Goal: Obtain resource: Download file/media

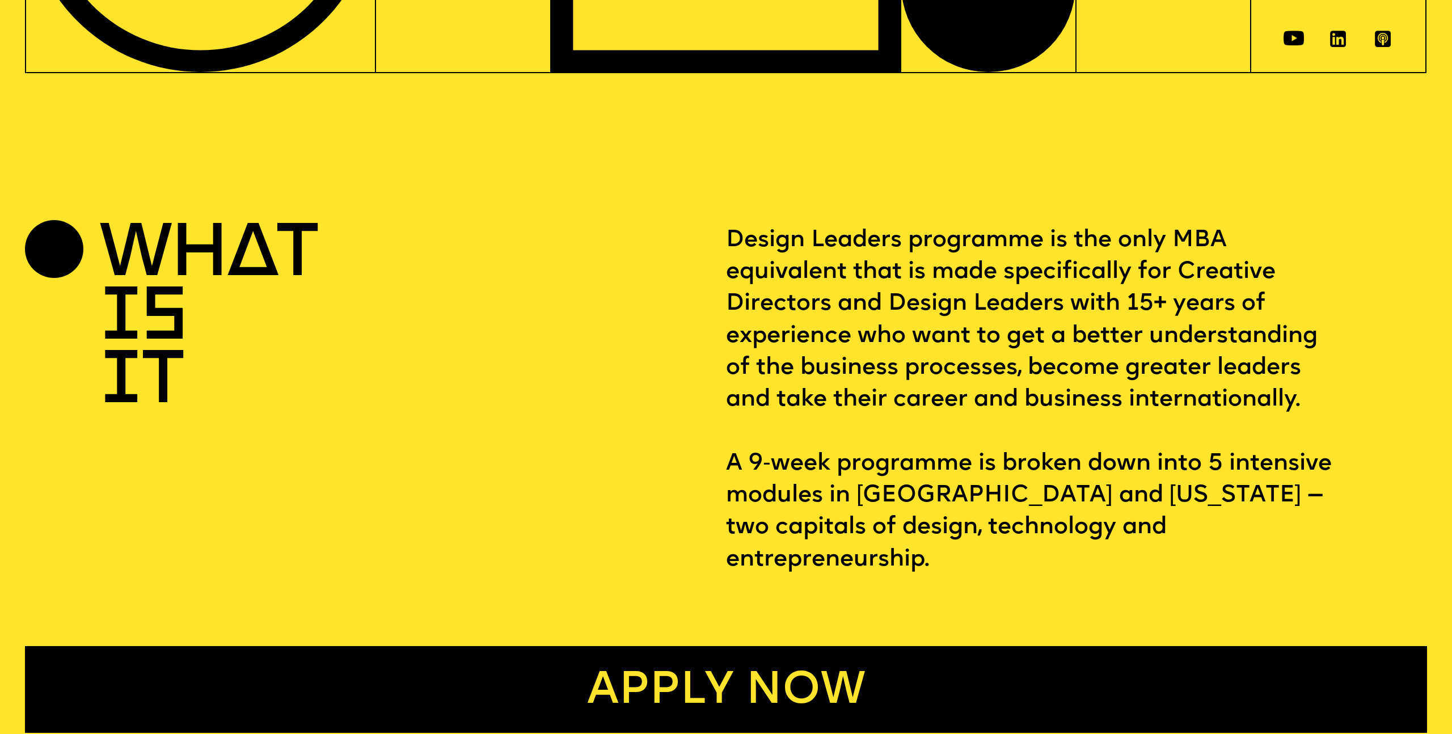
scroll to position [653, 0]
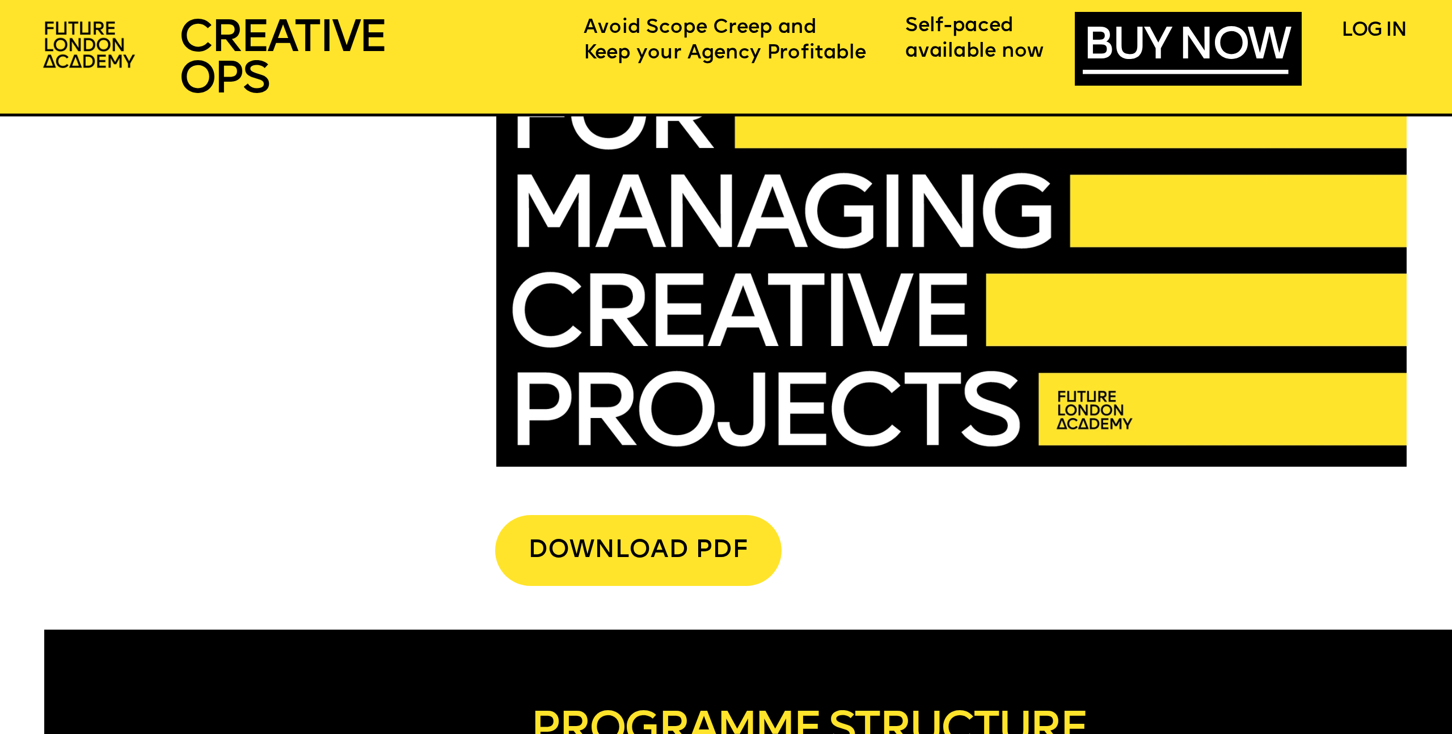
scroll to position [5075, 0]
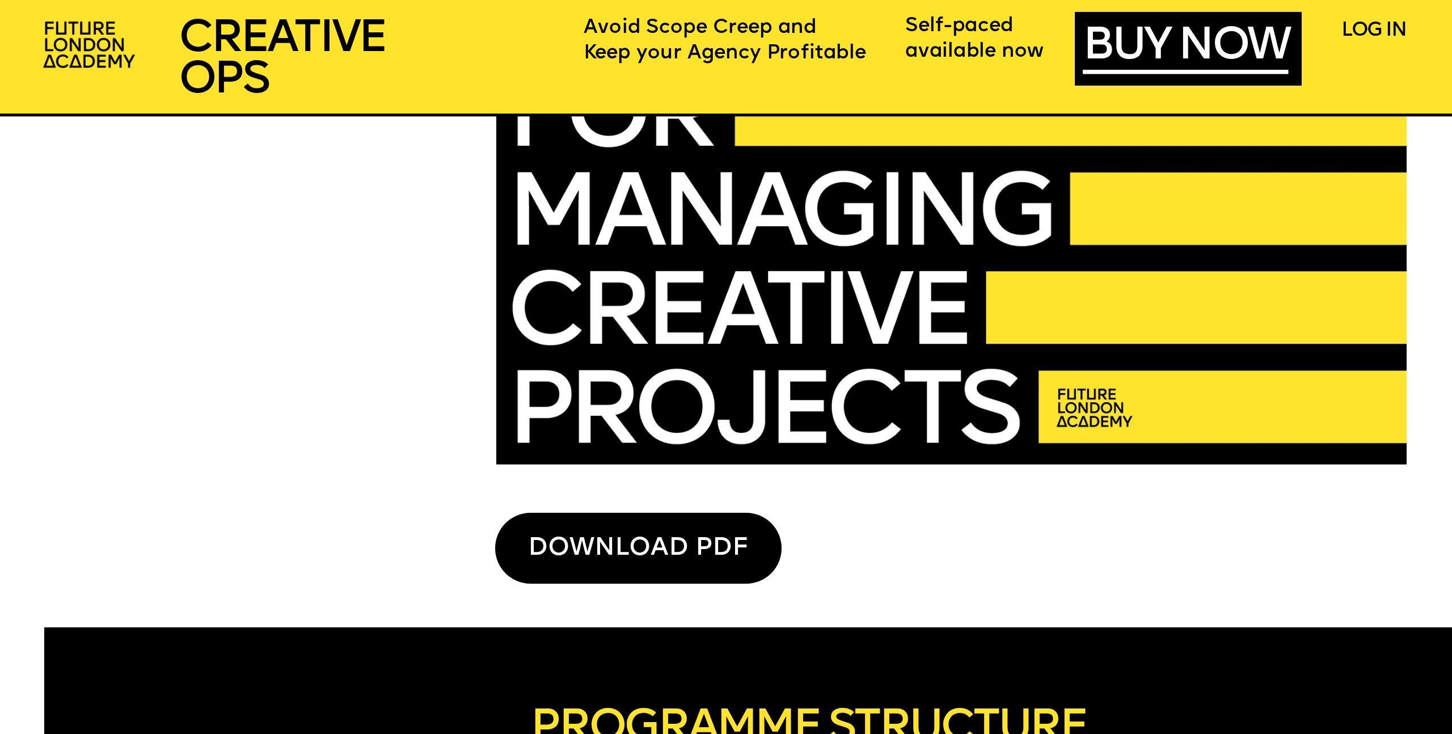
click at [543, 537] on div "DOWNLOAD PDF" at bounding box center [638, 548] width 286 height 71
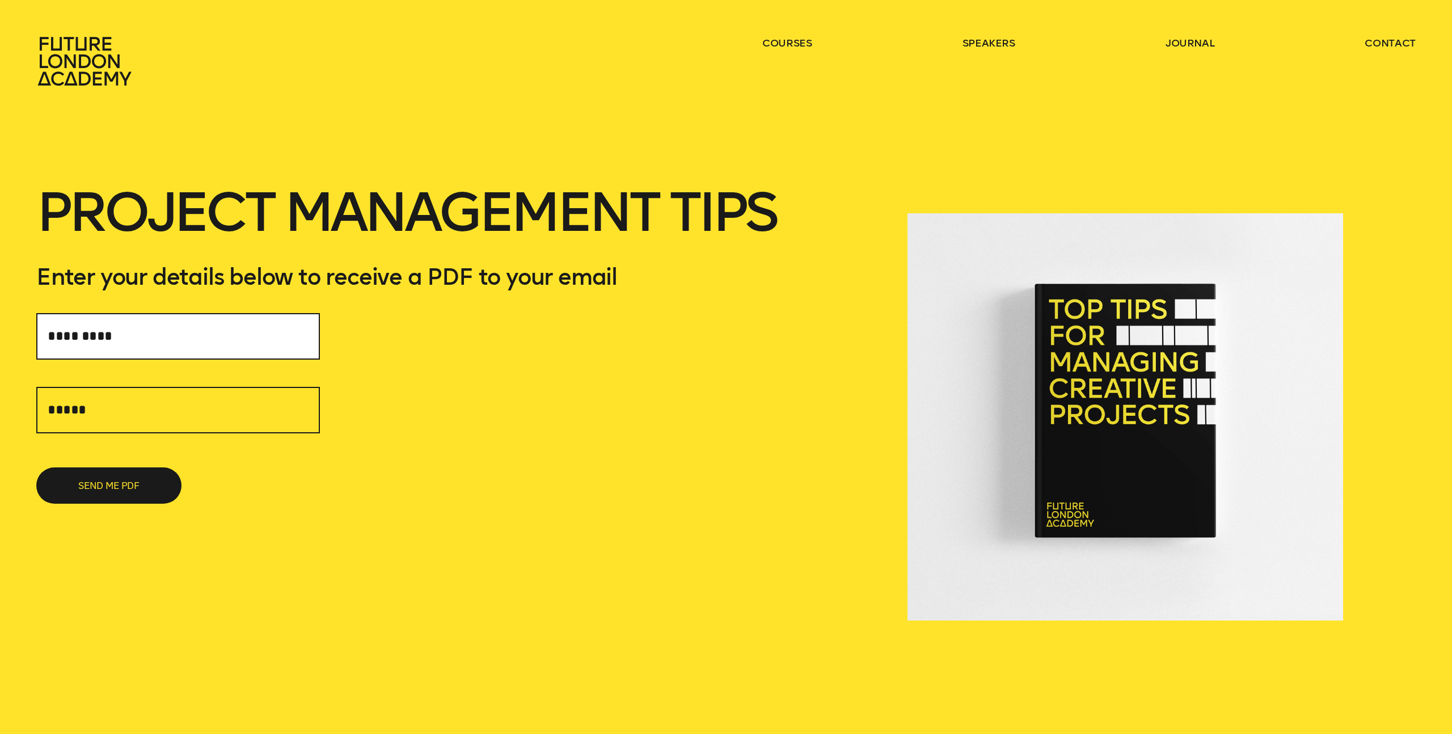
click at [227, 351] on input "text" at bounding box center [178, 336] width 284 height 47
type input "*********"
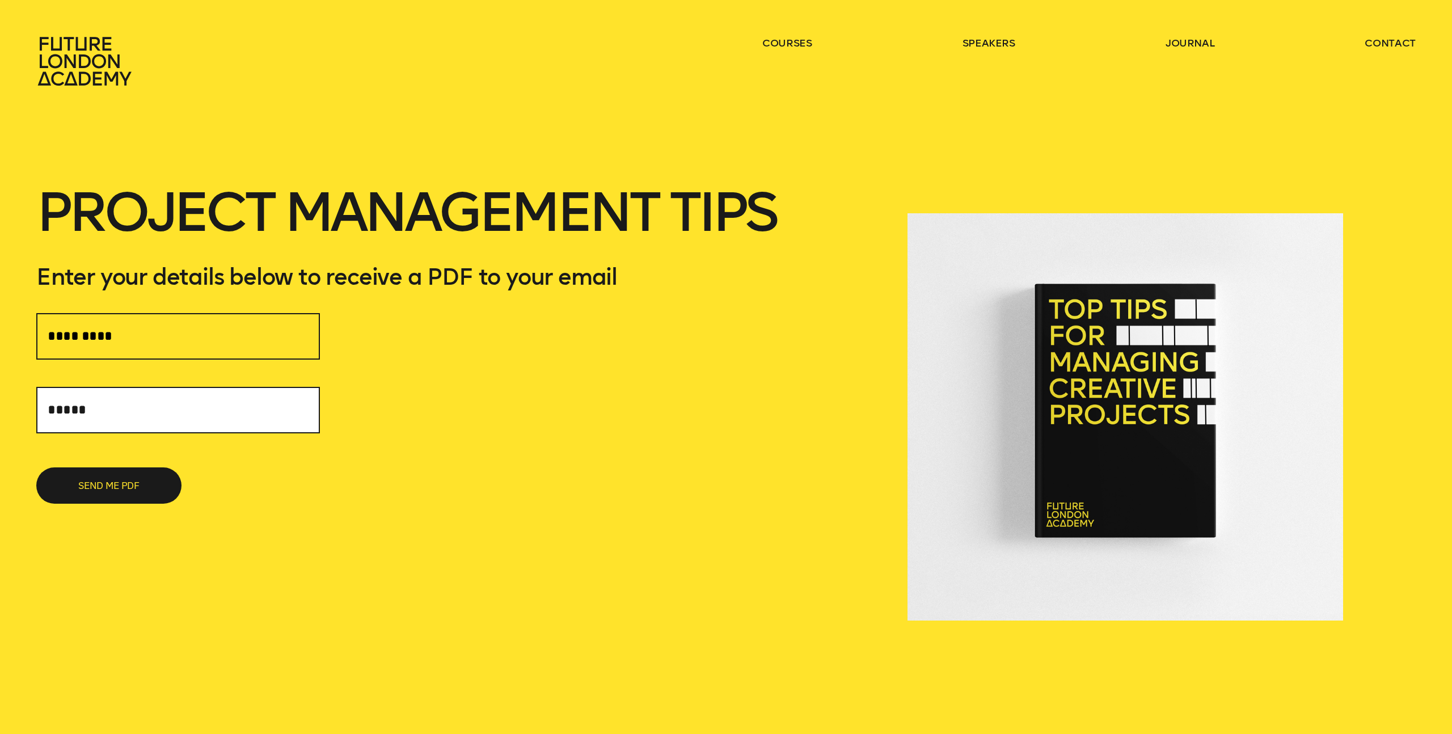
click at [171, 412] on input "text" at bounding box center [178, 410] width 284 height 47
type input "**********"
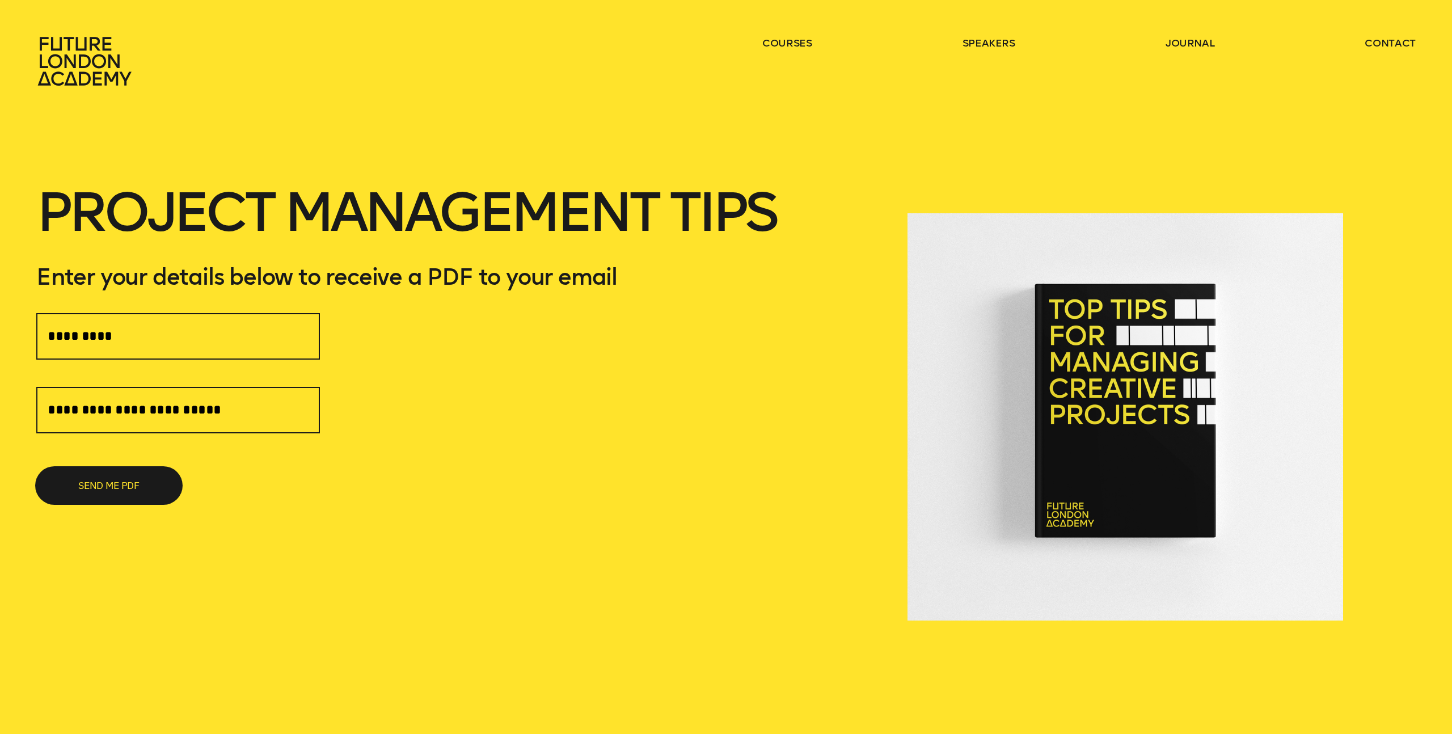
click at [136, 467] on button "SEND ME PDF" at bounding box center [108, 485] width 145 height 36
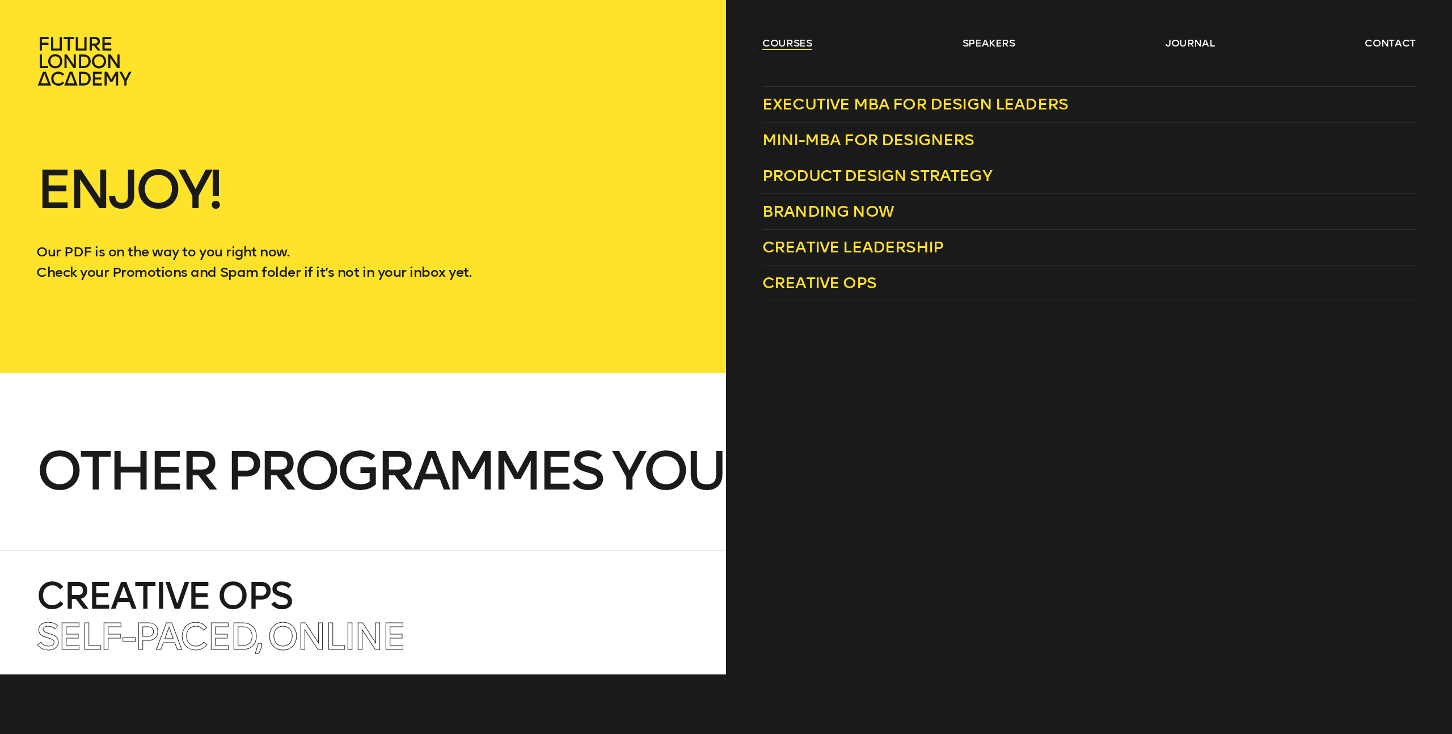
click at [792, 43] on link "courses" at bounding box center [787, 43] width 50 height 14
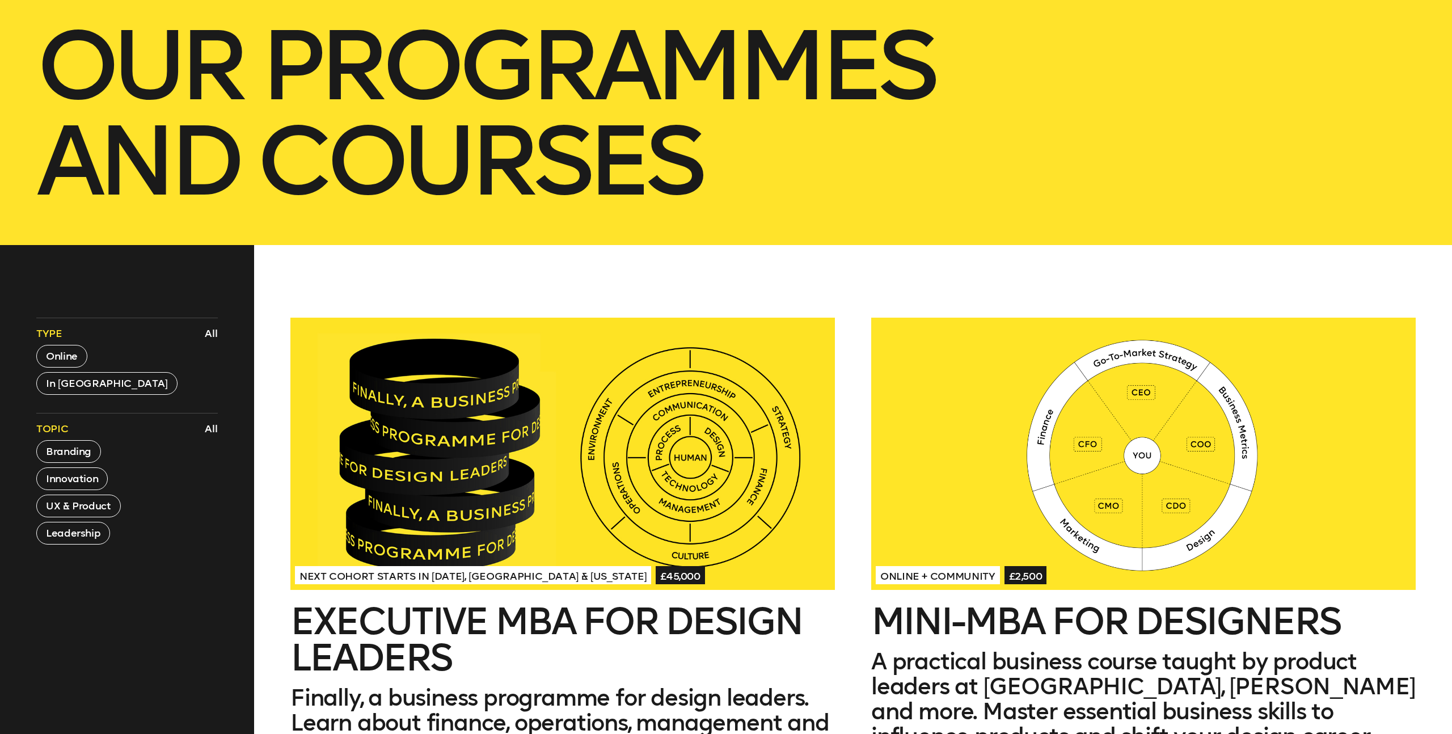
scroll to position [539, 0]
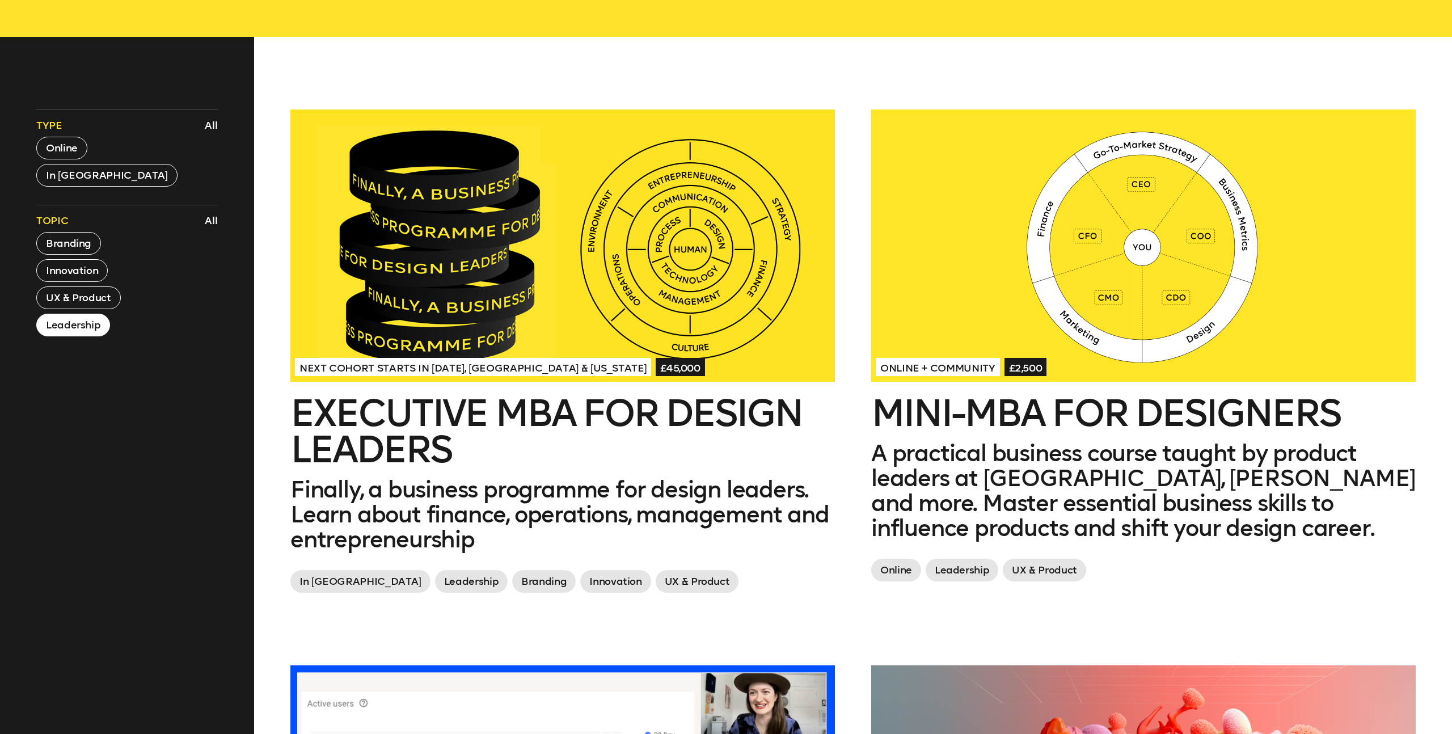
click at [88, 326] on button "Leadership" at bounding box center [73, 325] width 74 height 23
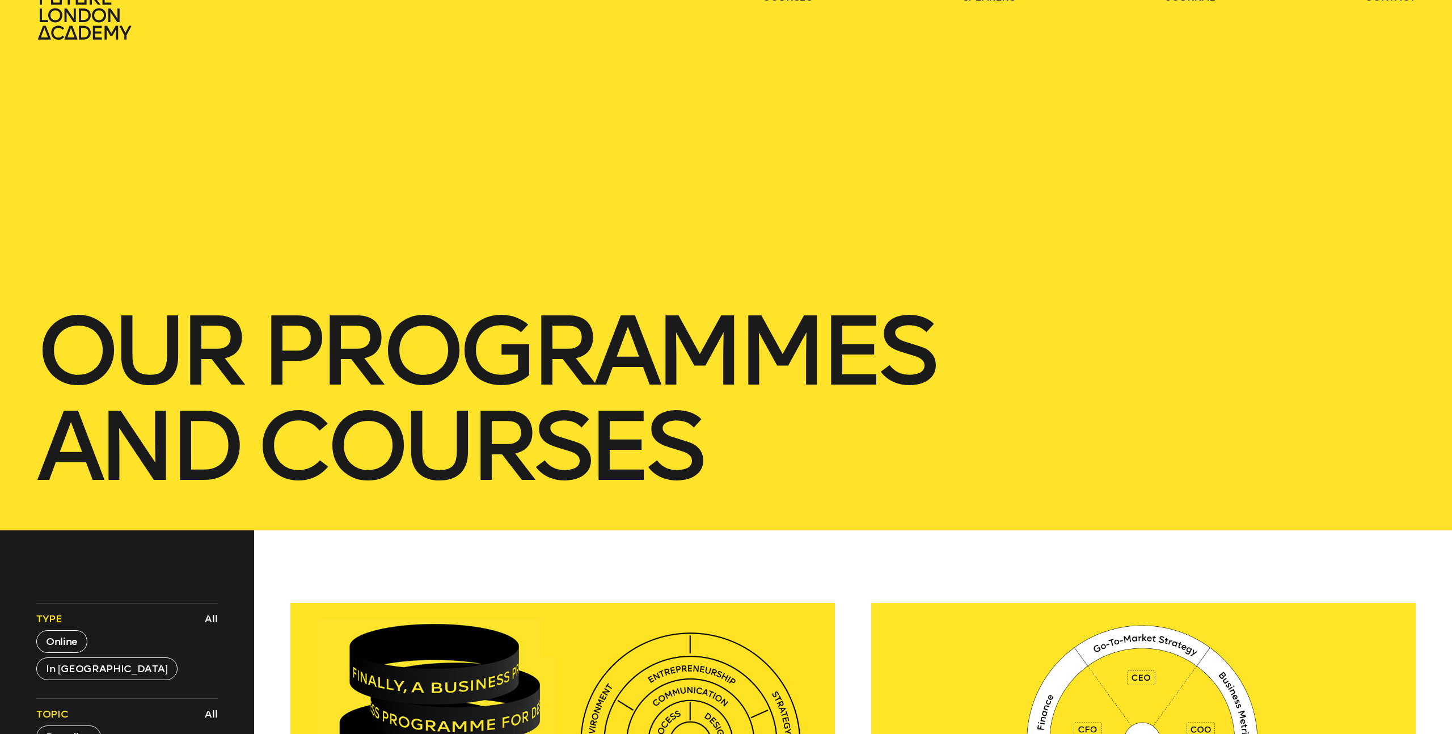
scroll to position [0, 0]
